Goal: Entertainment & Leisure: Consume media (video, audio)

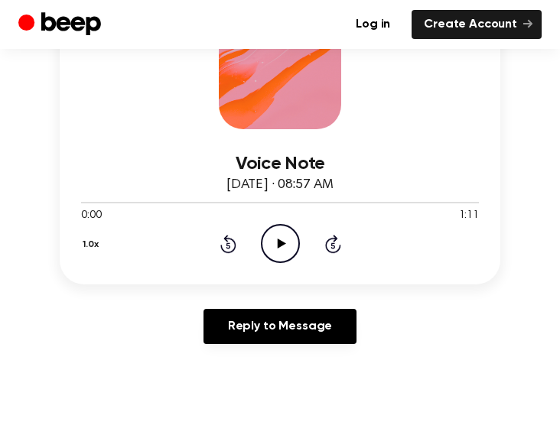
scroll to position [233, 0]
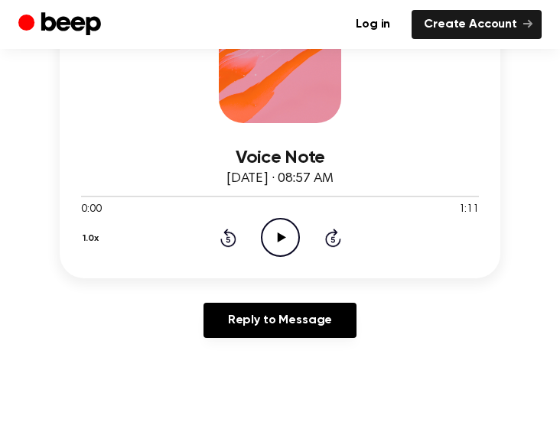
click at [268, 235] on icon "Play Audio" at bounding box center [280, 237] width 39 height 39
click at [268, 235] on icon "Pause Audio" at bounding box center [280, 237] width 39 height 39
click at [271, 233] on icon "Pause Audio" at bounding box center [280, 237] width 39 height 39
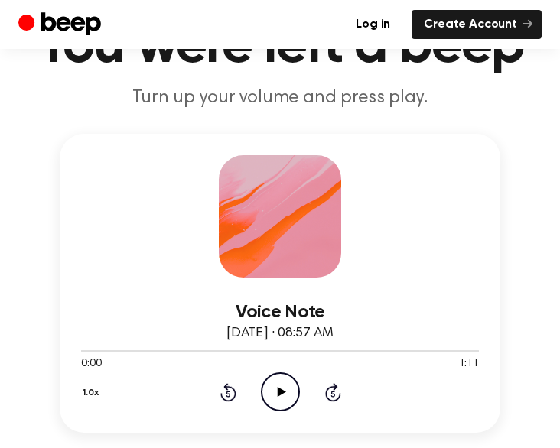
scroll to position [52, 0]
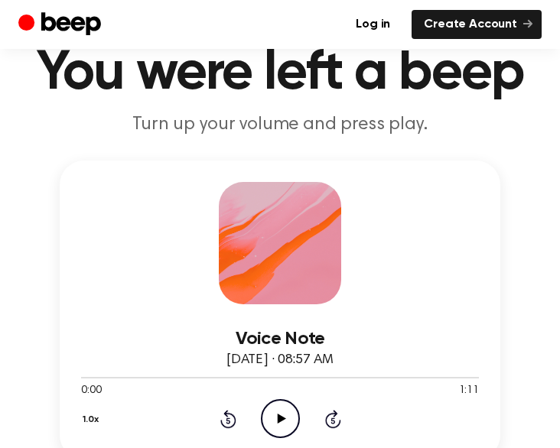
click at [278, 430] on icon "Play Audio" at bounding box center [280, 418] width 39 height 39
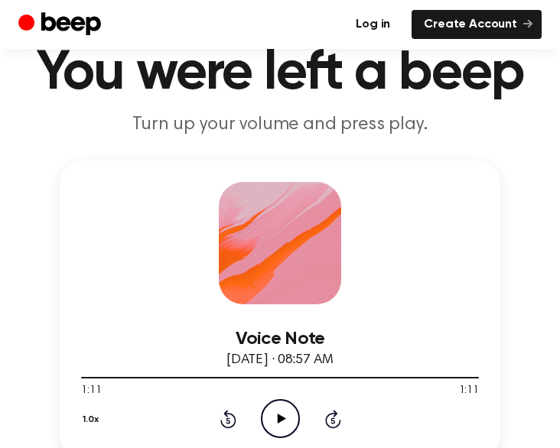
click at [388, 23] on link "Log in" at bounding box center [372, 24] width 59 height 29
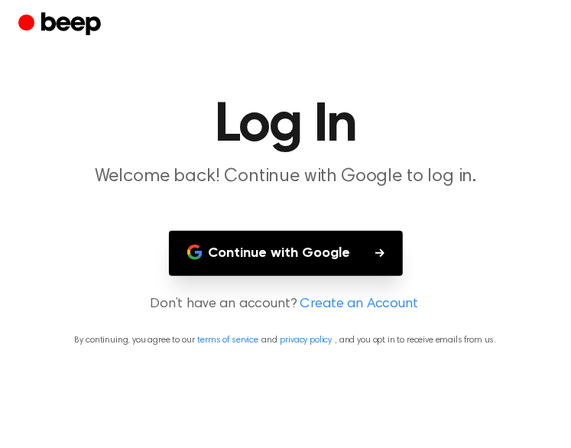
click at [248, 235] on button "Continue with Google" at bounding box center [286, 253] width 234 height 45
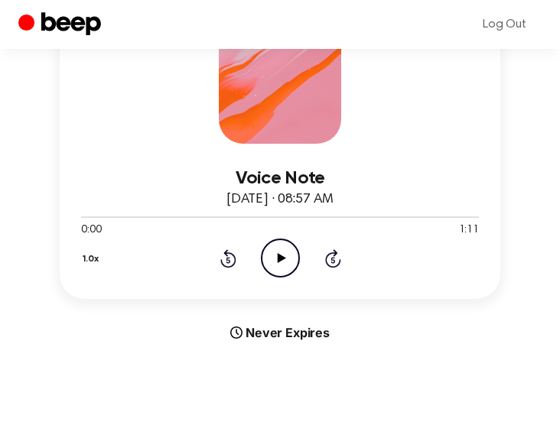
scroll to position [213, 0]
click at [274, 247] on icon "Play Audio" at bounding box center [280, 258] width 39 height 39
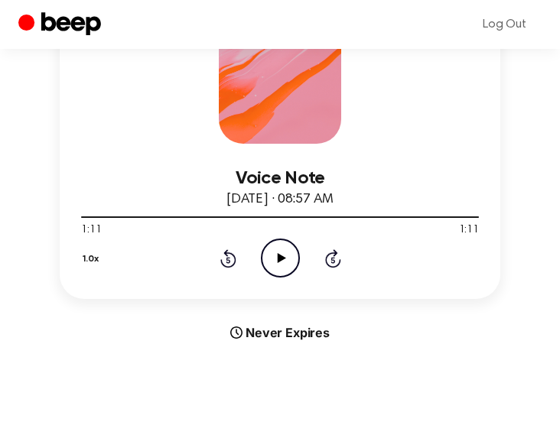
click at [280, 245] on icon "Play Audio" at bounding box center [280, 258] width 39 height 39
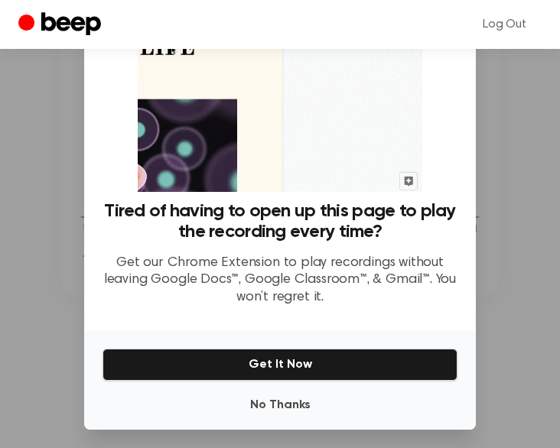
scroll to position [103, 0]
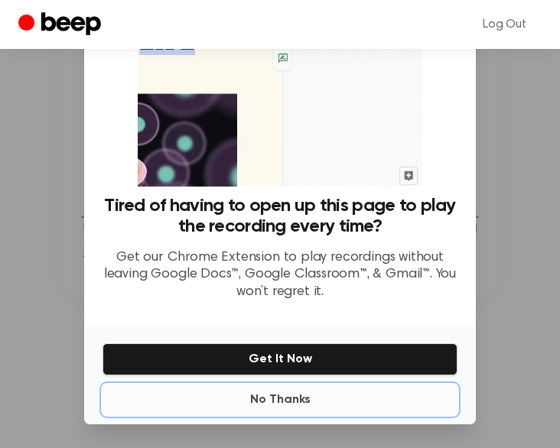
click at [277, 408] on button "No Thanks" at bounding box center [279, 400] width 355 height 31
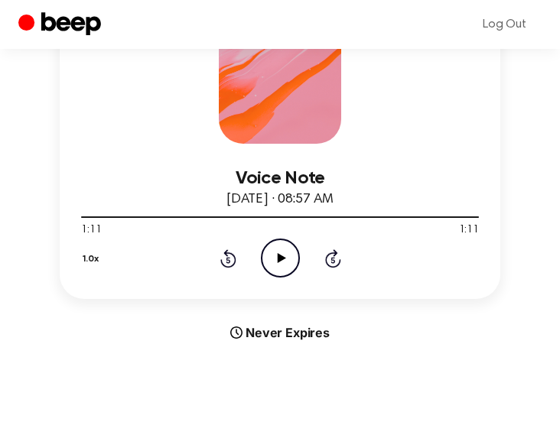
click at [275, 256] on icon "Play Audio" at bounding box center [280, 258] width 39 height 39
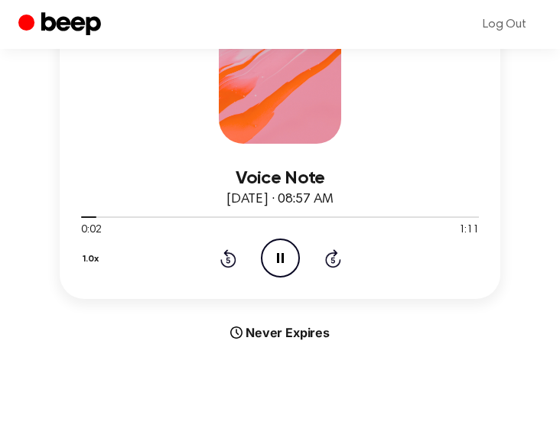
click at [287, 256] on icon "Pause Audio" at bounding box center [280, 258] width 39 height 39
